Goal: Transaction & Acquisition: Purchase product/service

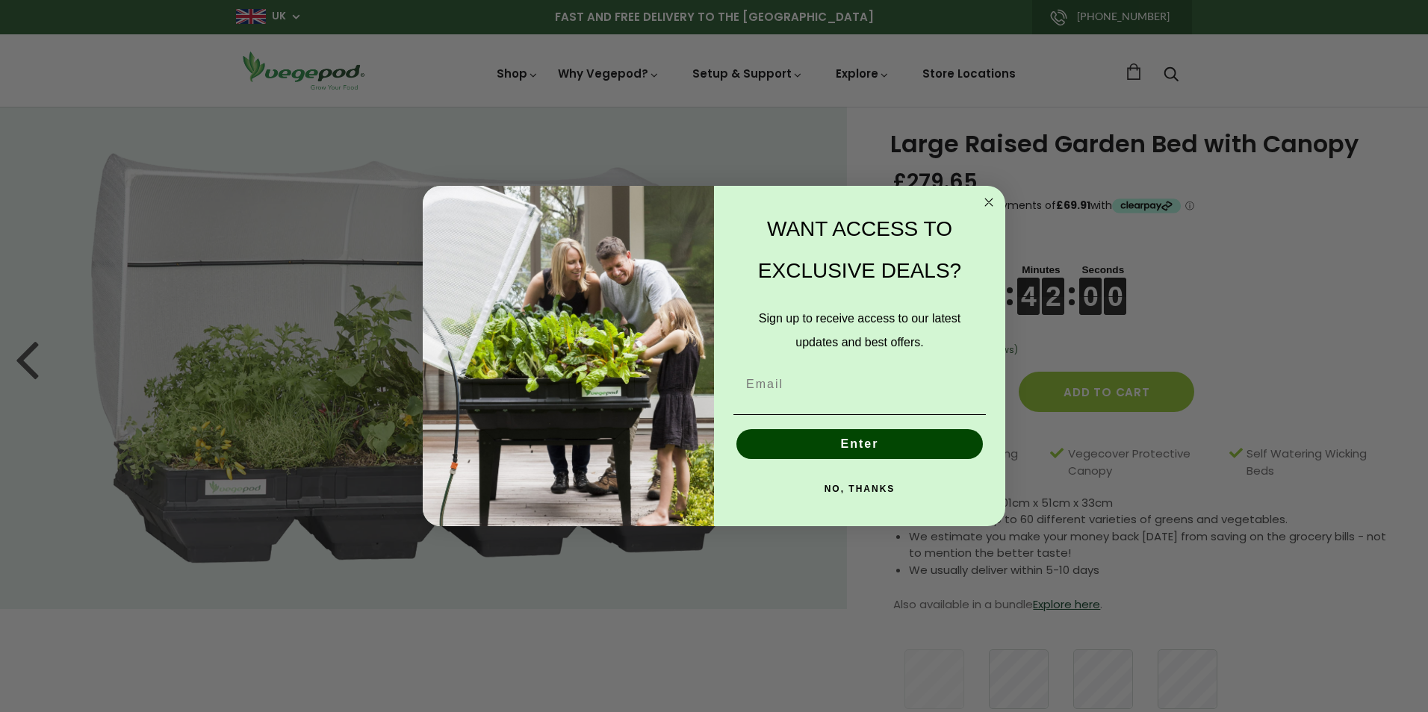
click at [989, 201] on icon "Close dialog" at bounding box center [989, 202] width 18 height 18
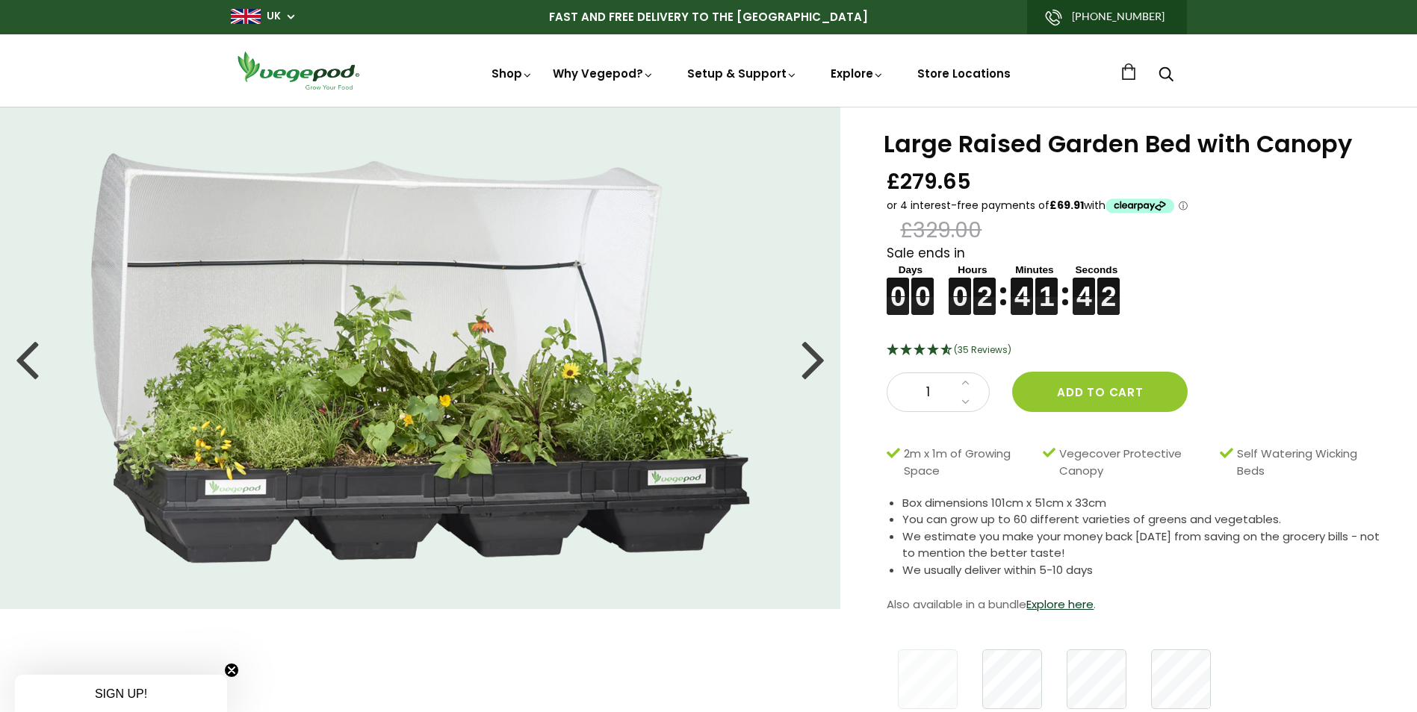
click at [822, 361] on div at bounding box center [813, 358] width 24 height 67
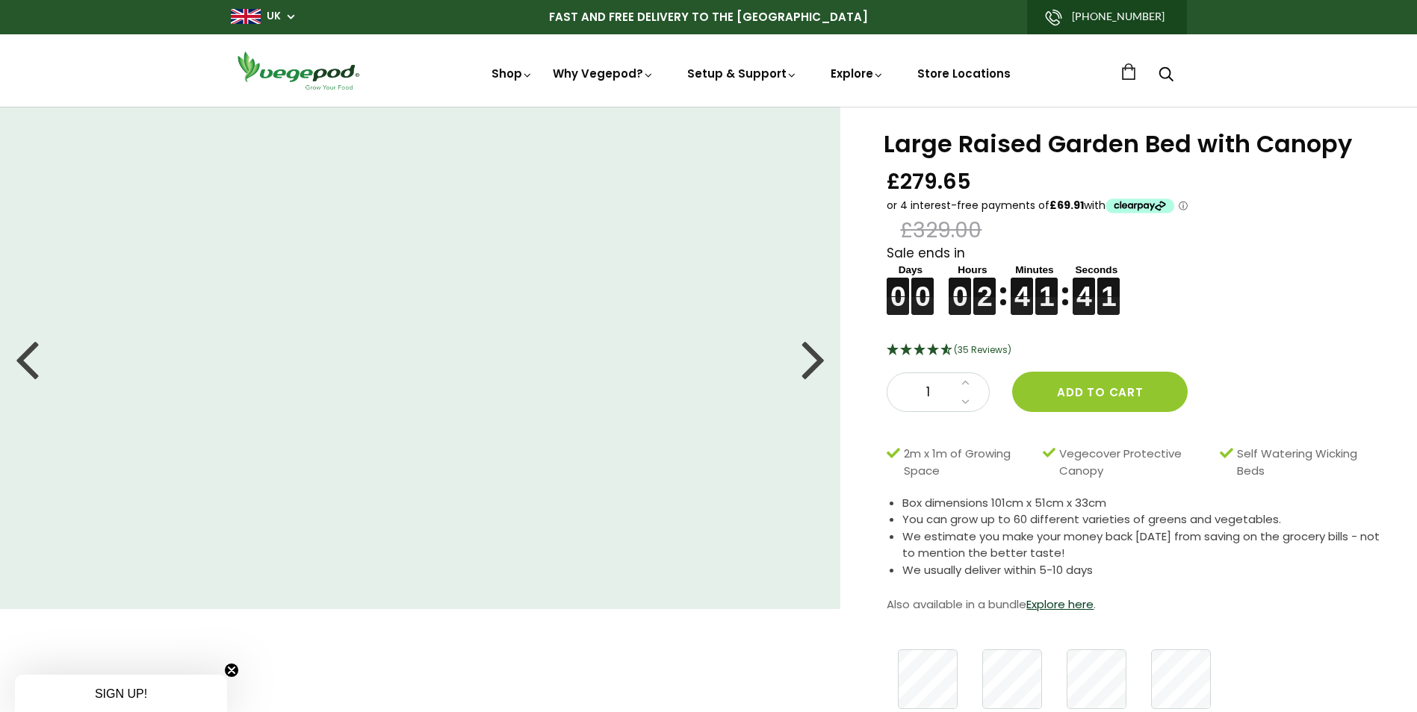
click at [824, 361] on div at bounding box center [813, 358] width 24 height 67
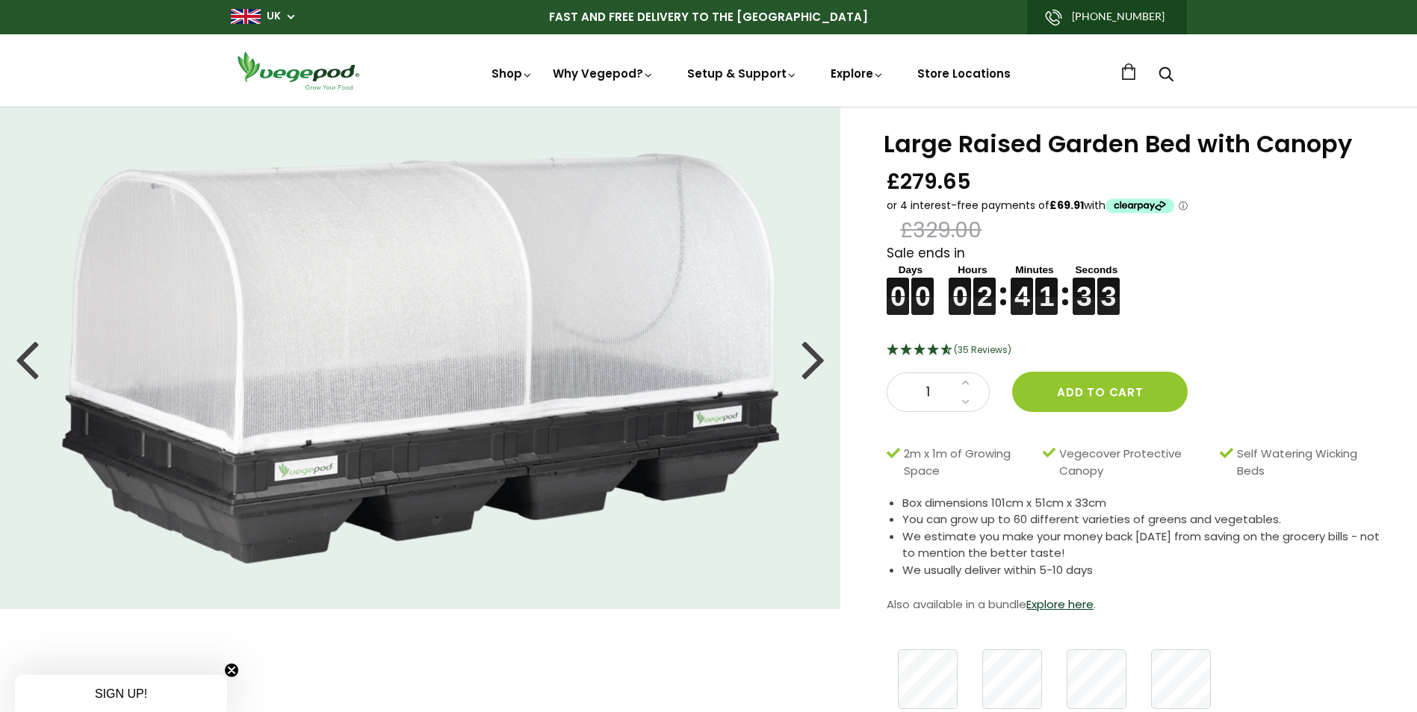
click at [812, 363] on div at bounding box center [813, 358] width 24 height 67
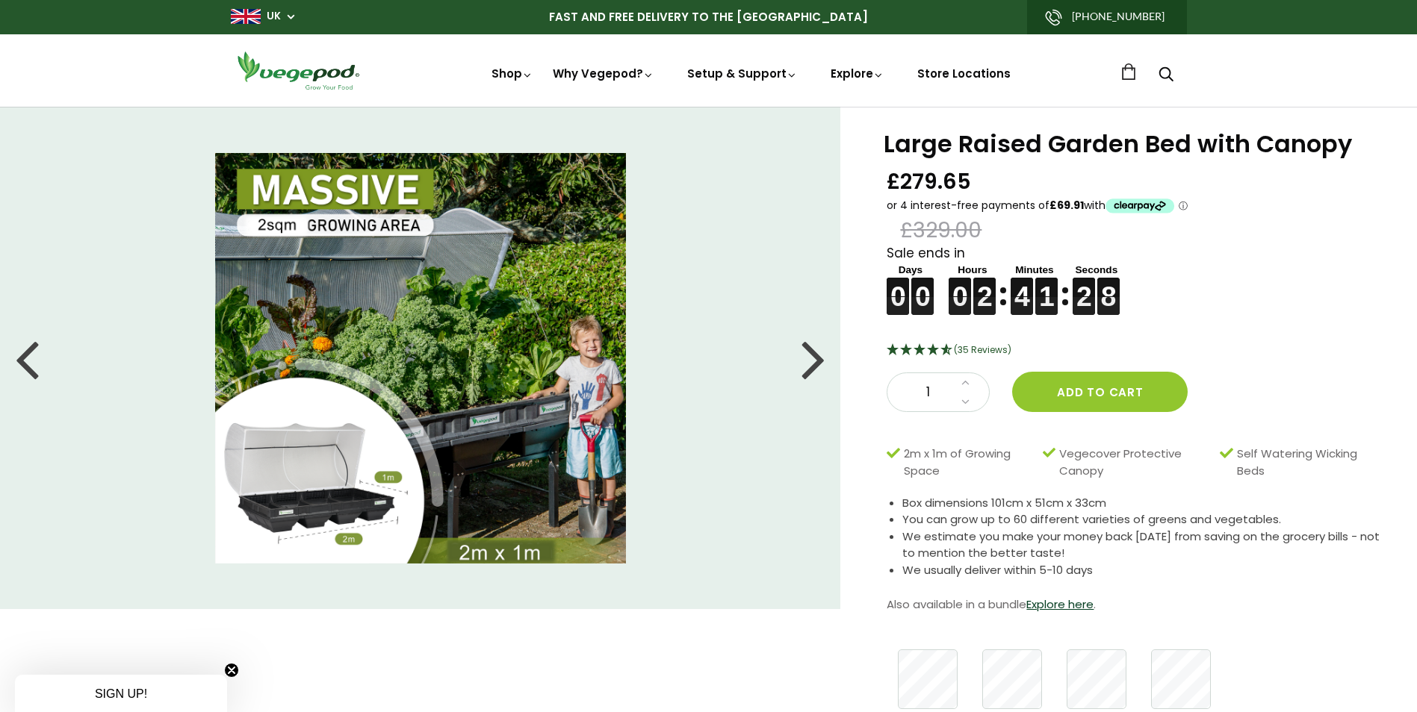
click at [791, 353] on li at bounding box center [420, 358] width 841 height 411
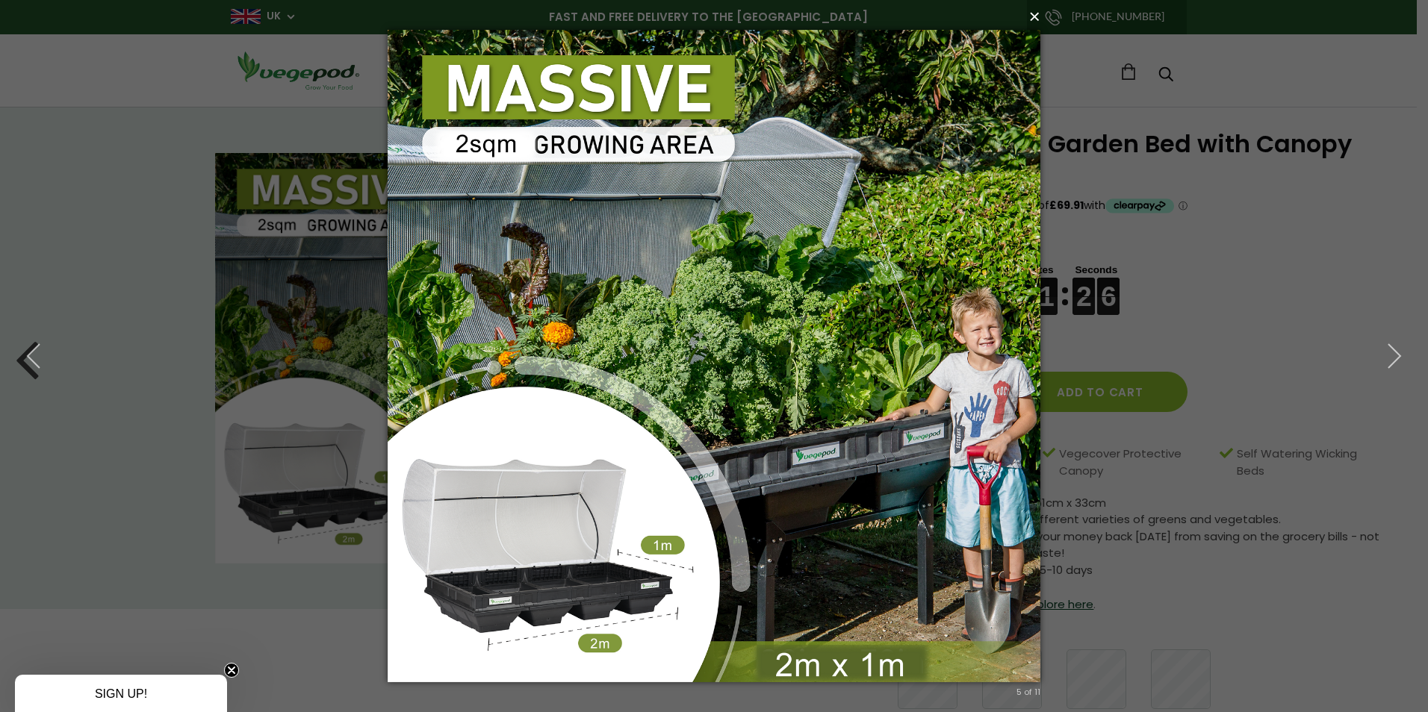
drag, startPoint x: 1035, startPoint y: 19, endPoint x: 1022, endPoint y: 39, distance: 23.2
click at [1031, 25] on button "×" at bounding box center [718, 16] width 653 height 33
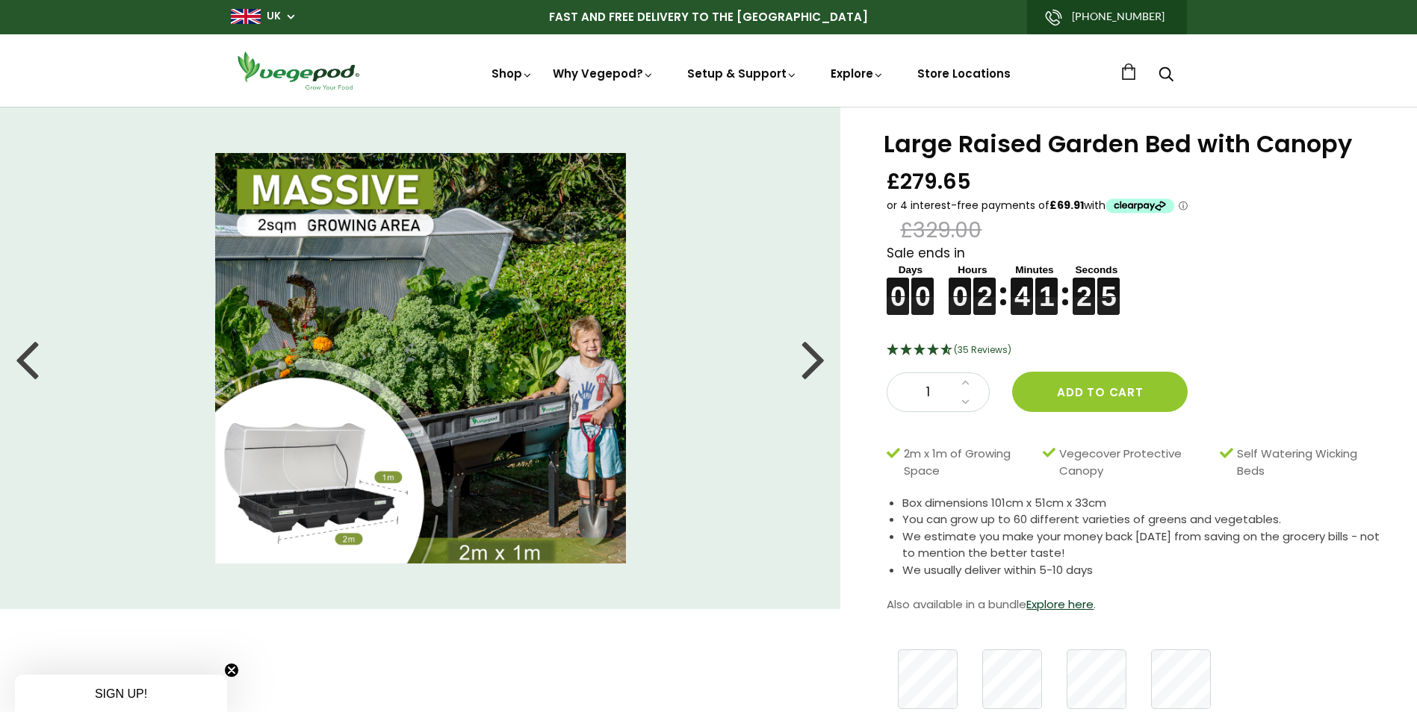
click at [822, 362] on div at bounding box center [813, 358] width 24 height 67
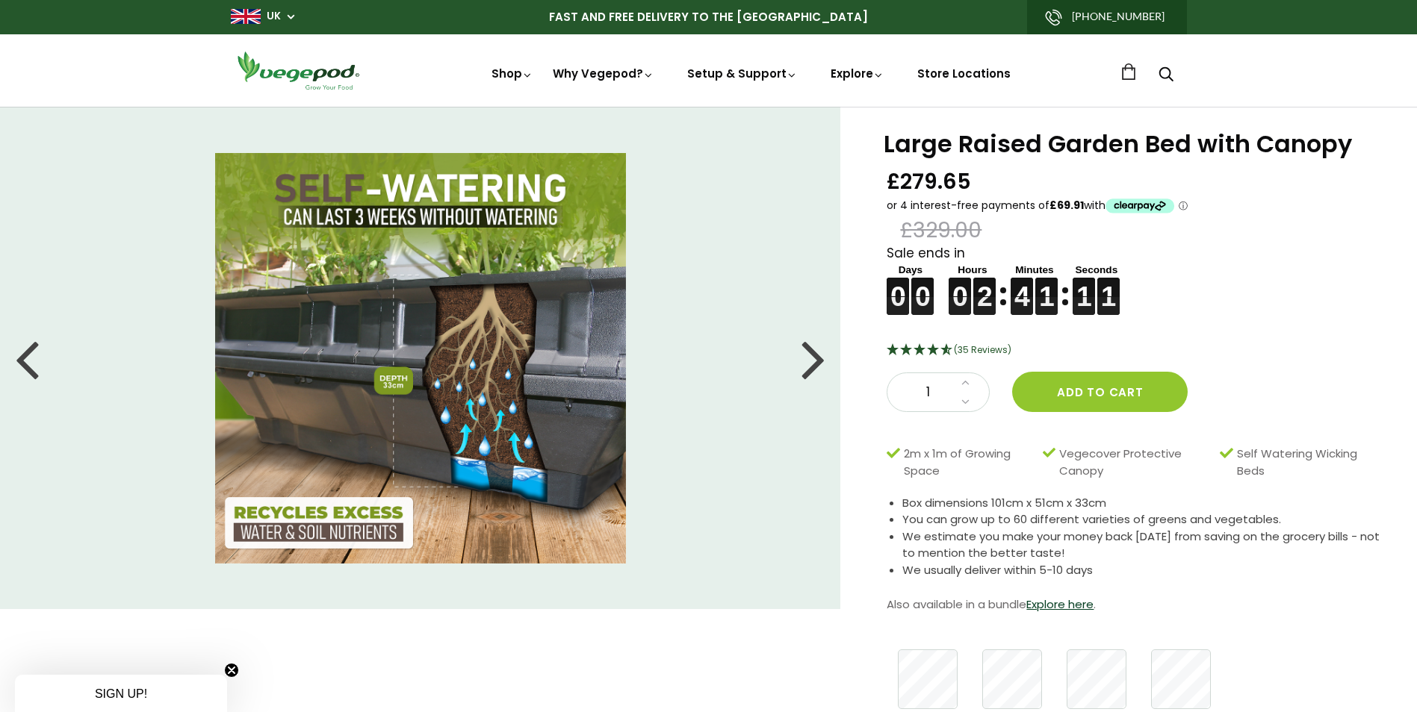
click at [818, 361] on div at bounding box center [813, 358] width 24 height 67
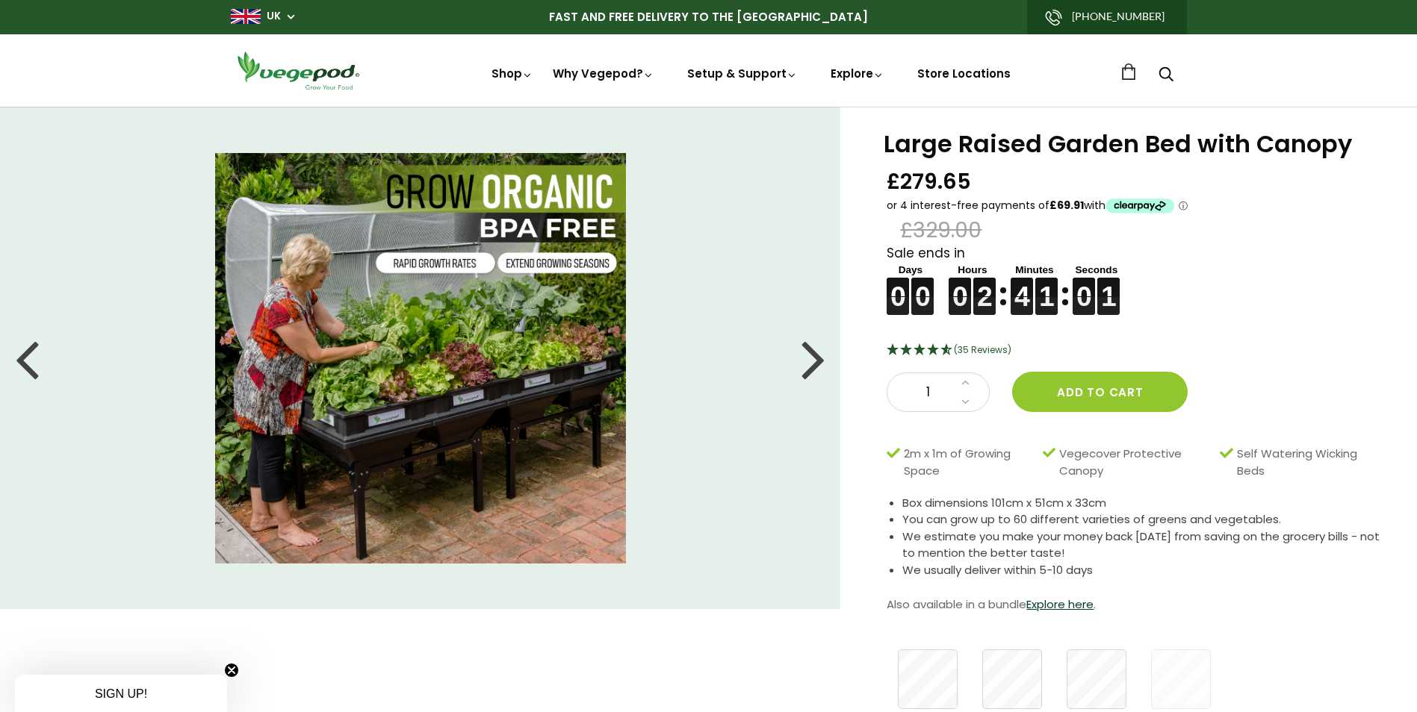
click at [821, 362] on div at bounding box center [813, 358] width 24 height 67
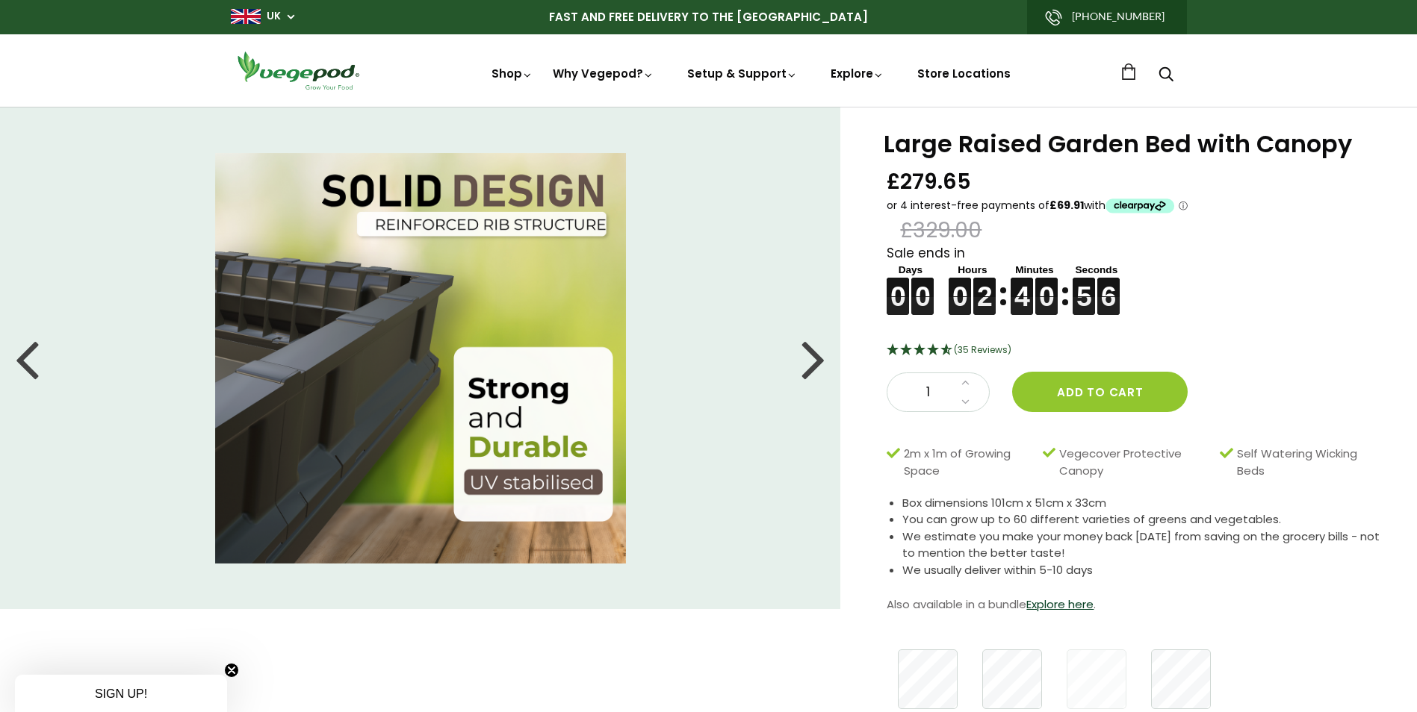
click at [821, 364] on div at bounding box center [813, 358] width 24 height 67
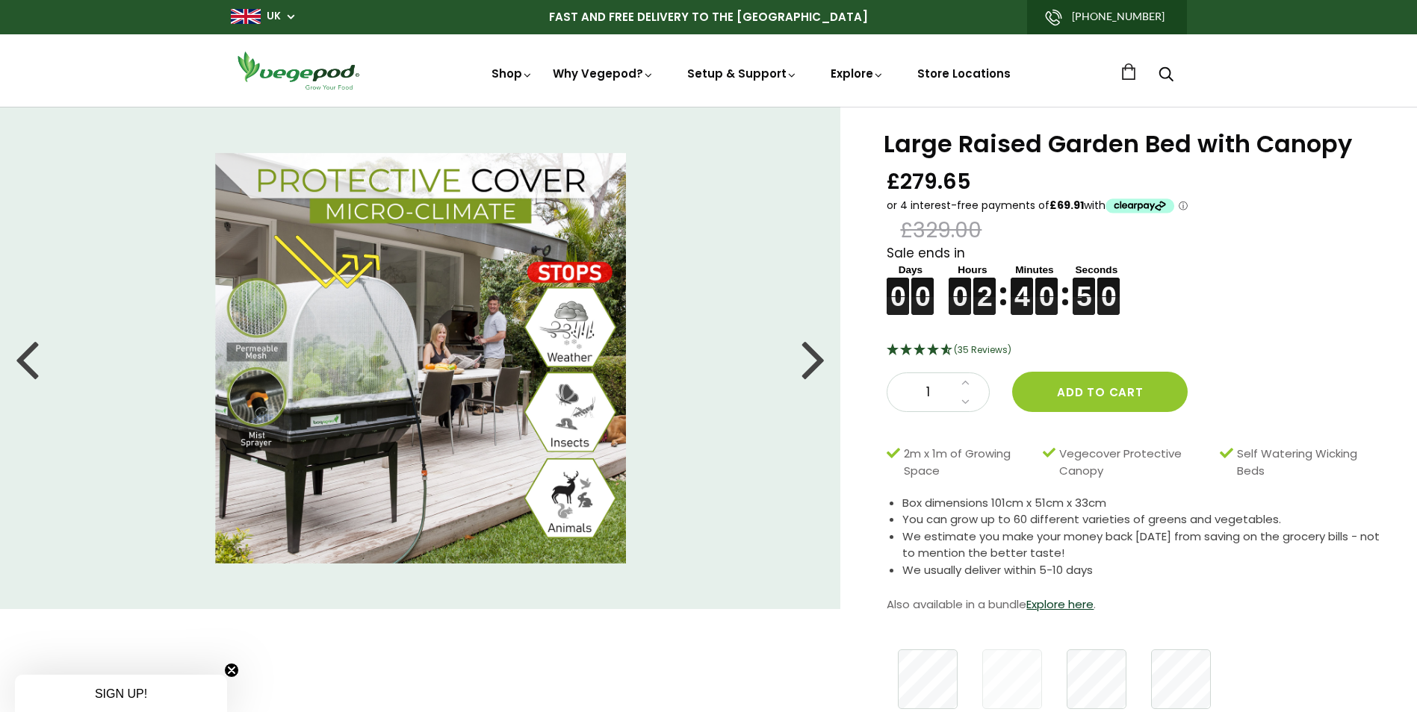
click at [818, 367] on div at bounding box center [813, 358] width 24 height 67
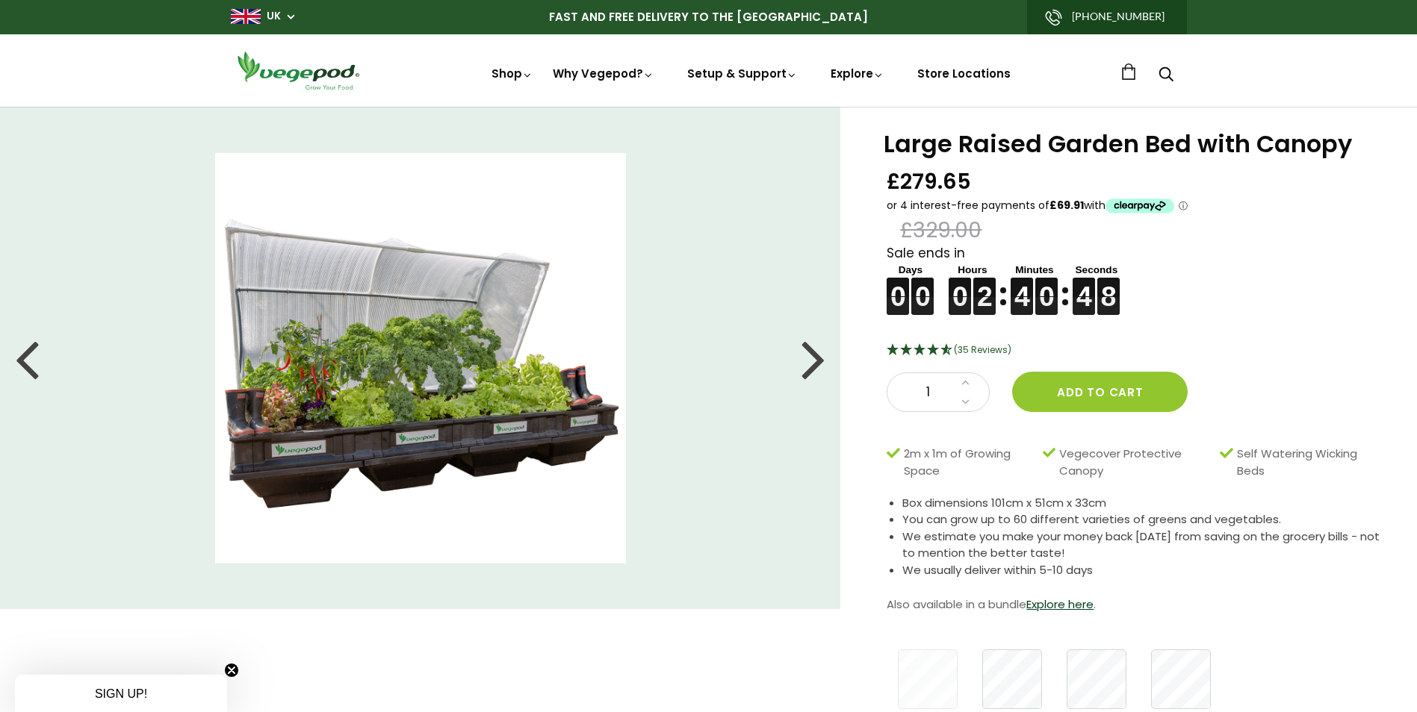
click at [816, 364] on div at bounding box center [813, 358] width 24 height 67
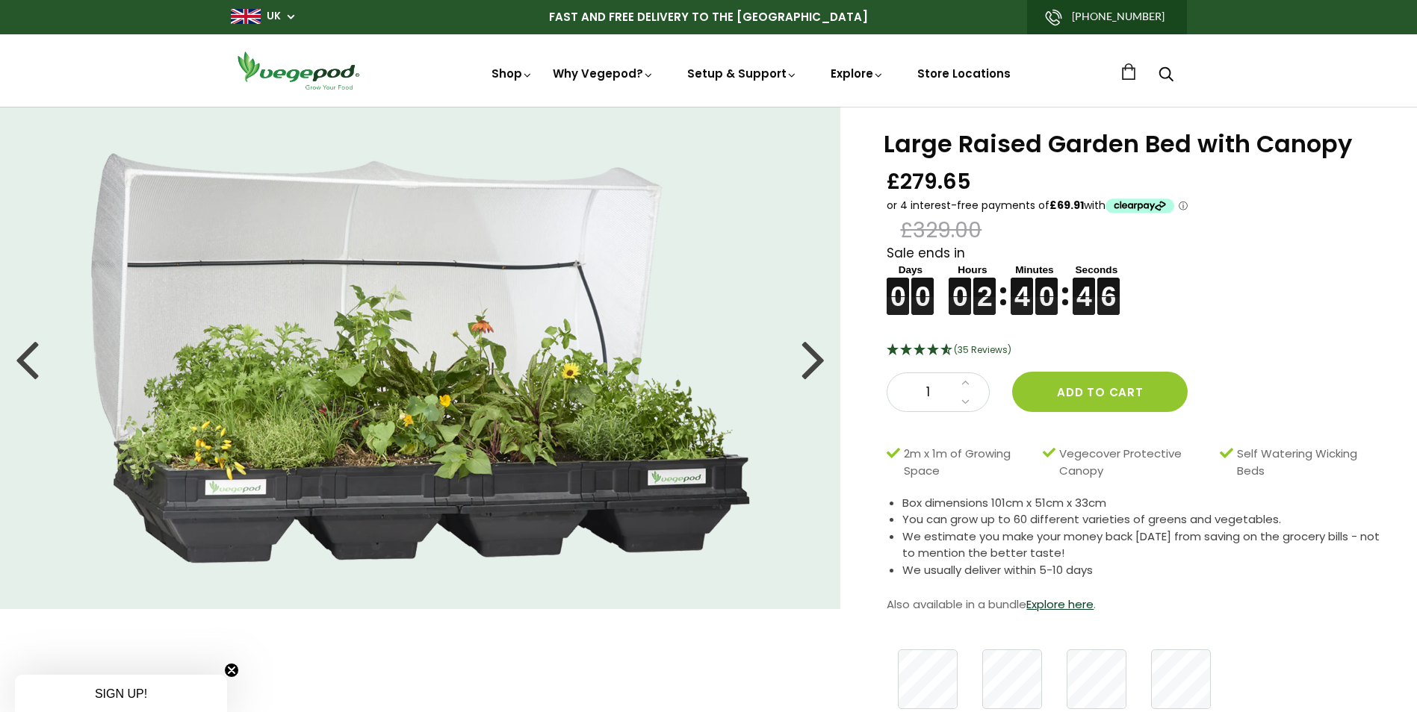
click at [809, 356] on div at bounding box center [813, 358] width 24 height 67
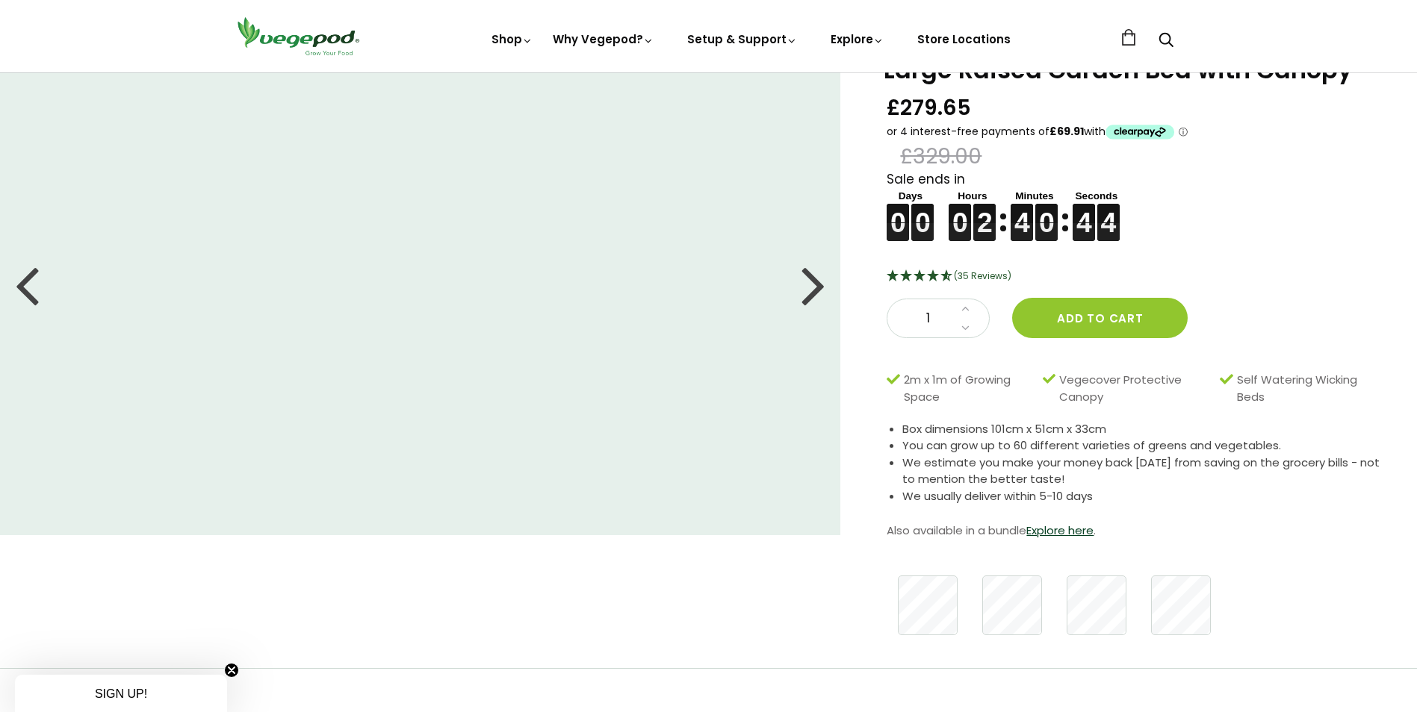
scroll to position [224, 0]
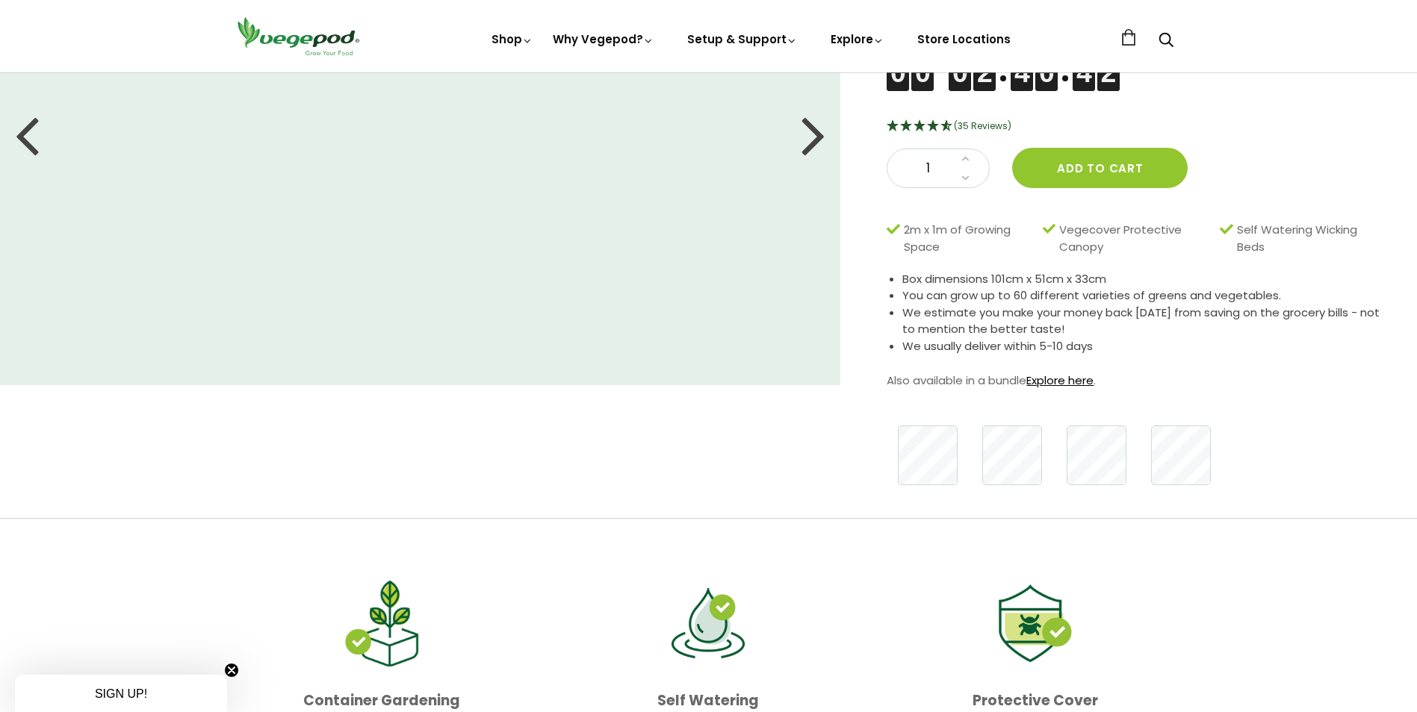
click at [1050, 381] on link "Explore here" at bounding box center [1059, 381] width 67 height 16
